Goal: Navigation & Orientation: Understand site structure

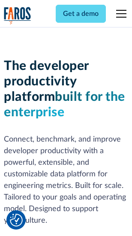
scroll to position [129, 0]
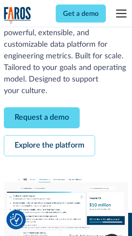
click at [42, 118] on link "Request a demo" at bounding box center [42, 118] width 76 height 21
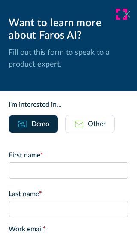
click at [124, 14] on icon at bounding box center [127, 14] width 7 height 6
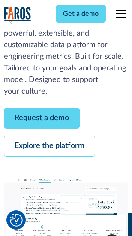
scroll to position [157, 0]
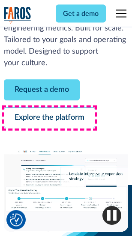
click at [49, 118] on link "Explore the platform" at bounding box center [49, 118] width 91 height 21
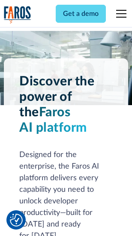
scroll to position [6542, 0]
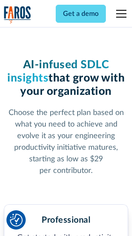
scroll to position [1364, 0]
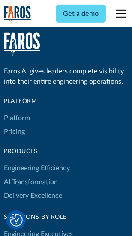
click at [17, 118] on link "Platform" at bounding box center [17, 118] width 26 height 14
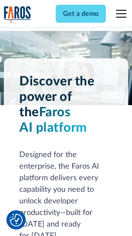
scroll to position [6818, 0]
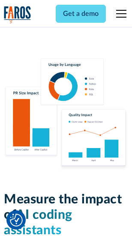
scroll to position [5362, 0]
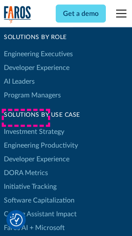
click at [26, 166] on link "DORA Metrics" at bounding box center [26, 173] width 44 height 14
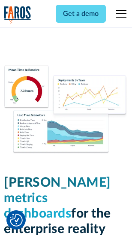
scroll to position [3804, 0]
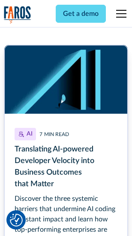
scroll to position [3848, 0]
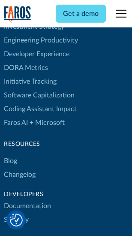
click at [20, 168] on link "Changelog" at bounding box center [20, 175] width 32 height 14
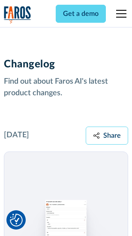
scroll to position [10529, 0]
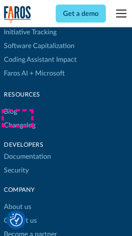
click at [17, 200] on link "About us" at bounding box center [17, 207] width 27 height 14
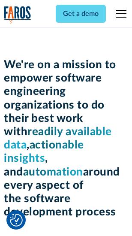
scroll to position [2972, 0]
